Goal: Task Accomplishment & Management: Use online tool/utility

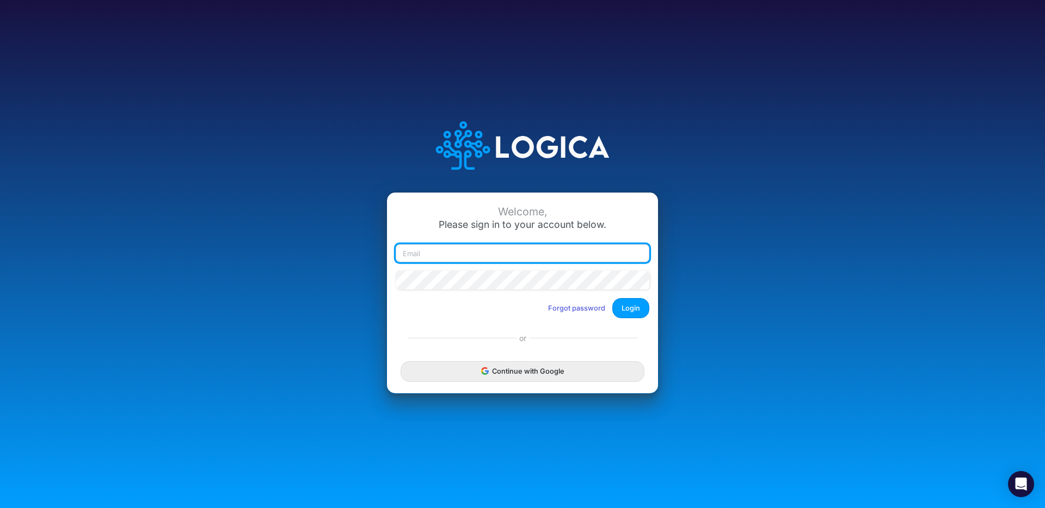
click at [423, 255] on input "email" at bounding box center [523, 253] width 254 height 19
type input "[EMAIL_ADDRESS][DOMAIN_NAME]"
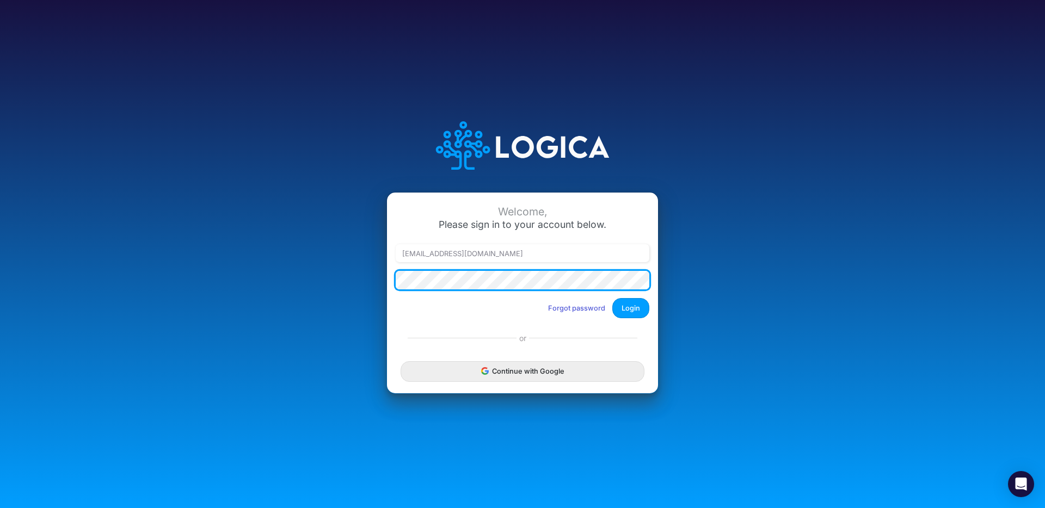
click at [612, 298] on button "Login" at bounding box center [630, 308] width 37 height 20
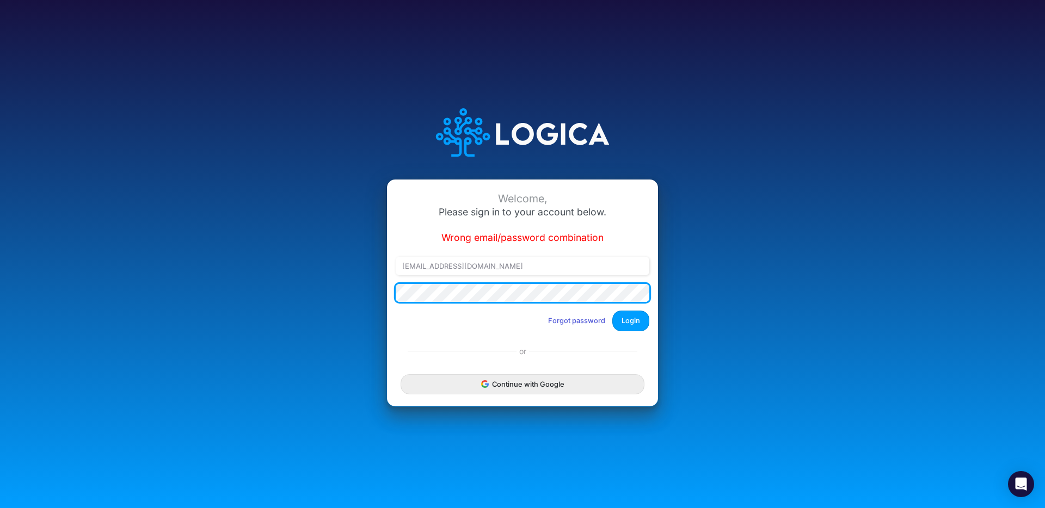
click at [356, 292] on div "Welcome, Please sign in to your account below. Wrong email/password combination…" at bounding box center [522, 254] width 697 height 336
click at [612, 311] on button "Login" at bounding box center [630, 321] width 37 height 20
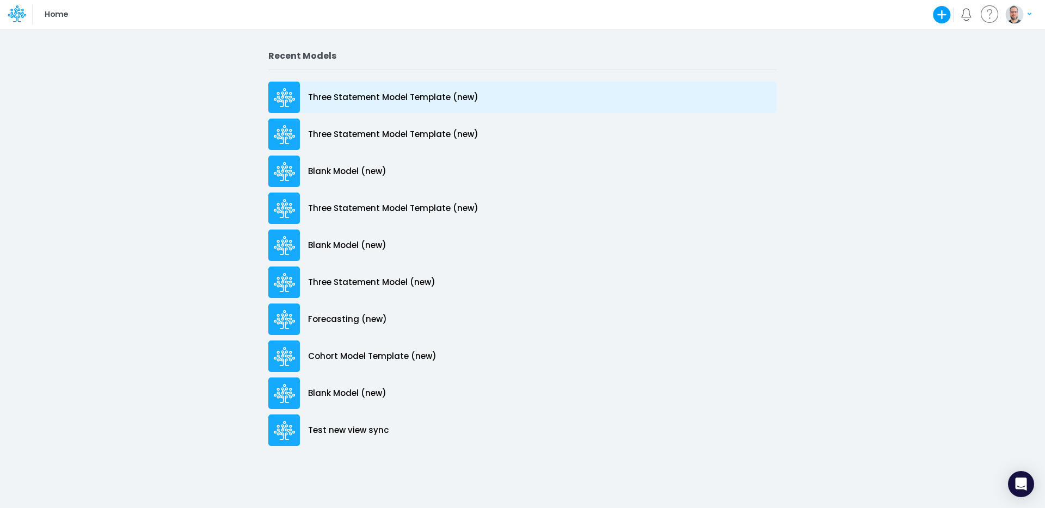
click at [383, 96] on p "Three Statement Model Template (new)" at bounding box center [393, 97] width 170 height 13
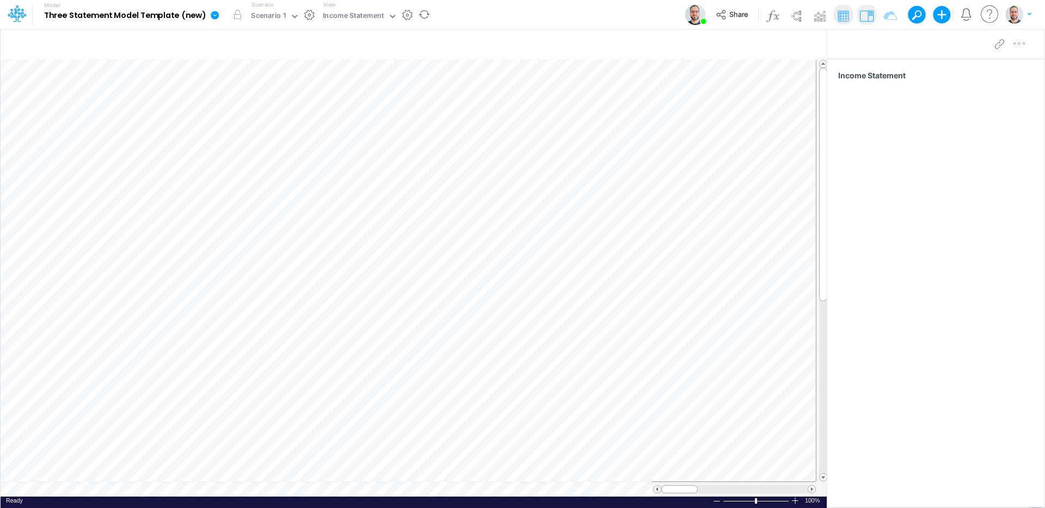
click at [214, 13] on icon at bounding box center [215, 15] width 8 height 8
click at [257, 88] on button "Export" at bounding box center [270, 96] width 116 height 18
drag, startPoint x: 522, startPoint y: 26, endPoint x: 511, endPoint y: 26, distance: 10.3
click at [522, 26] on div "Model Three Statement Model Template (new) Edit model settings Duplicate Import…" at bounding box center [522, 14] width 940 height 29
